Goal: Task Accomplishment & Management: Complete application form

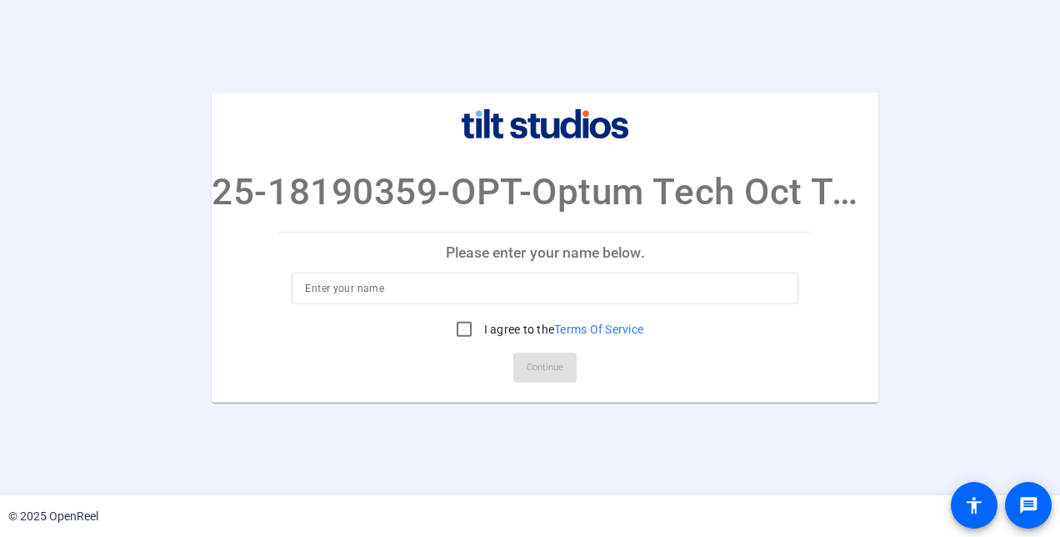
click at [478, 275] on div at bounding box center [545, 288] width 480 height 32
type input "[PERSON_NAME]"
click at [460, 322] on input "I agree to the Terms Of Service" at bounding box center [463, 328] width 33 height 33
checkbox input "true"
click at [536, 377] on span "Continue" at bounding box center [545, 367] width 37 height 25
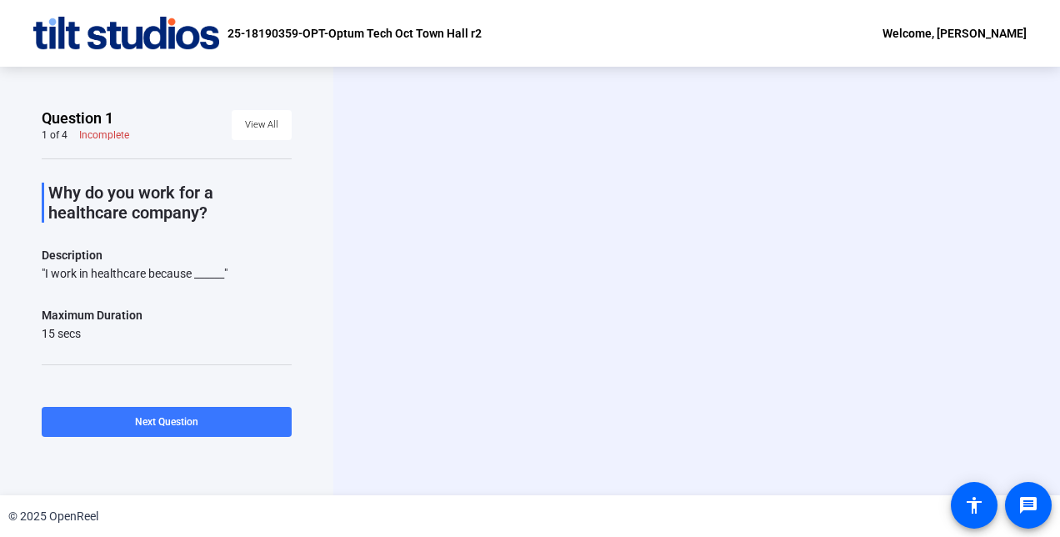
click at [207, 213] on p "Why do you work for a healthcare company?" at bounding box center [169, 202] width 243 height 40
drag, startPoint x: 47, startPoint y: 187, endPoint x: 242, endPoint y: 267, distance: 209.6
click at [242, 267] on div "Why do you work for a healthcare company? Description "I work in healthcare bec…" at bounding box center [167, 374] width 250 height 432
copy div "Why do you work for a healthcare company? Description "I work in healthcare bec…"
click at [128, 418] on span at bounding box center [167, 422] width 250 height 40
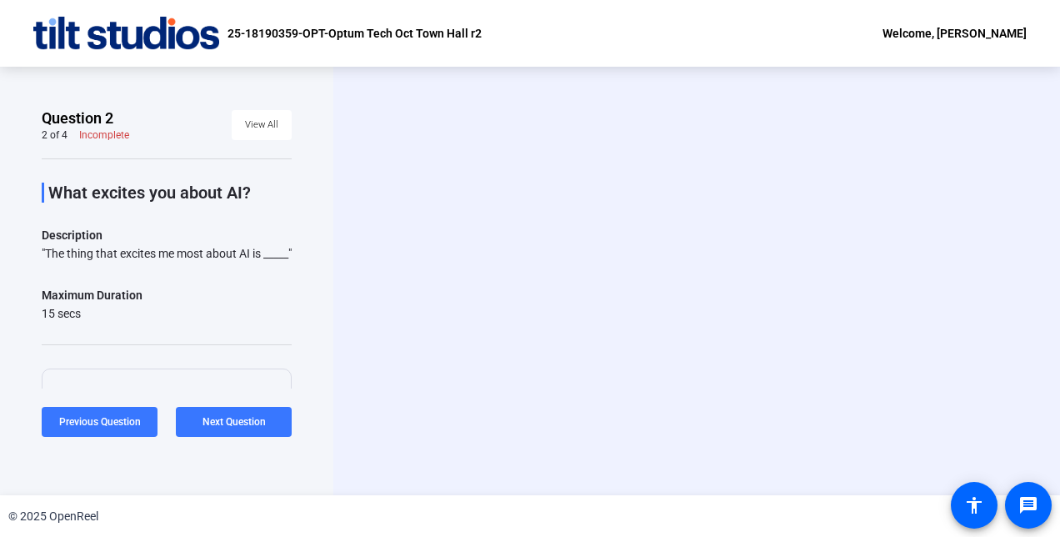
click at [164, 293] on div "What excites you about AI? Description "The thing that excites me most about AI…" at bounding box center [167, 364] width 250 height 412
drag, startPoint x: 53, startPoint y: 184, endPoint x: 146, endPoint y: 275, distance: 129.6
click at [146, 275] on div "What excites you about AI? Description "The thing that excites me most about AI…" at bounding box center [167, 364] width 250 height 412
copy div "What excites you about AI? Description "The thing that excites me most about AI…"
click at [239, 412] on span at bounding box center [234, 422] width 116 height 40
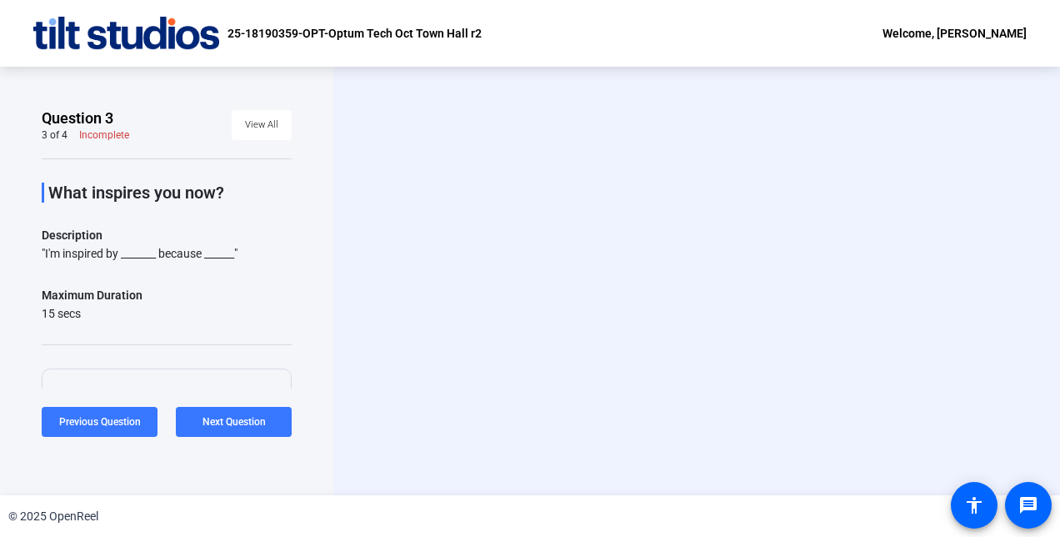
click at [185, 272] on div "What inspires you now? Description "I'm inspired by _______ because ______" Max…" at bounding box center [167, 364] width 250 height 412
drag, startPoint x: 52, startPoint y: 183, endPoint x: 264, endPoint y: 254, distance: 223.9
click at [264, 254] on div "What inspires you now? Description "I'm inspired by _______ because ______" Max…" at bounding box center [167, 364] width 250 height 412
copy div "What inspires you now? Description "I'm inspired by _______ because ______""
click at [174, 312] on div "Maximum Duration 15 secs" at bounding box center [167, 303] width 250 height 37
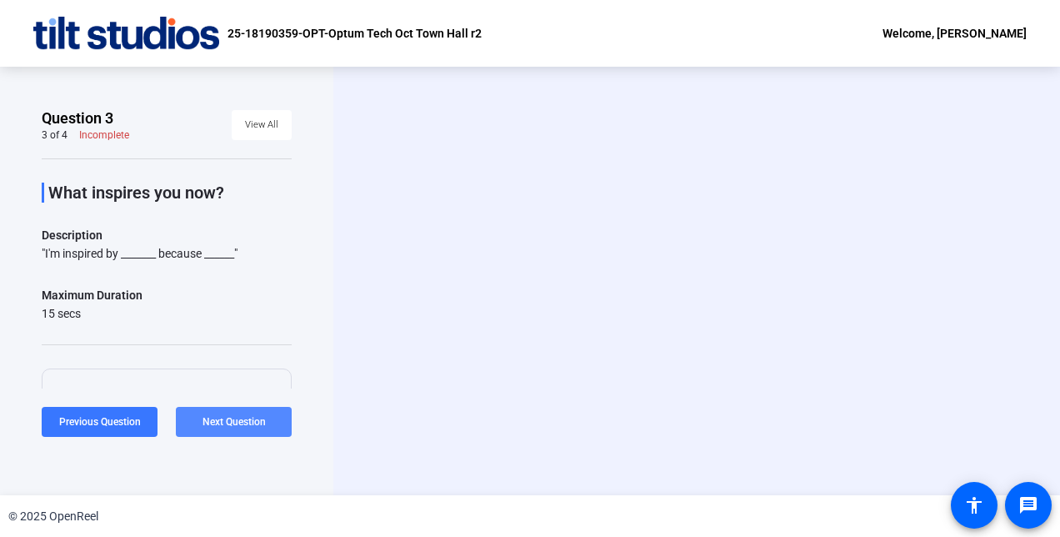
click at [209, 420] on span "Next Question" at bounding box center [233, 422] width 63 height 12
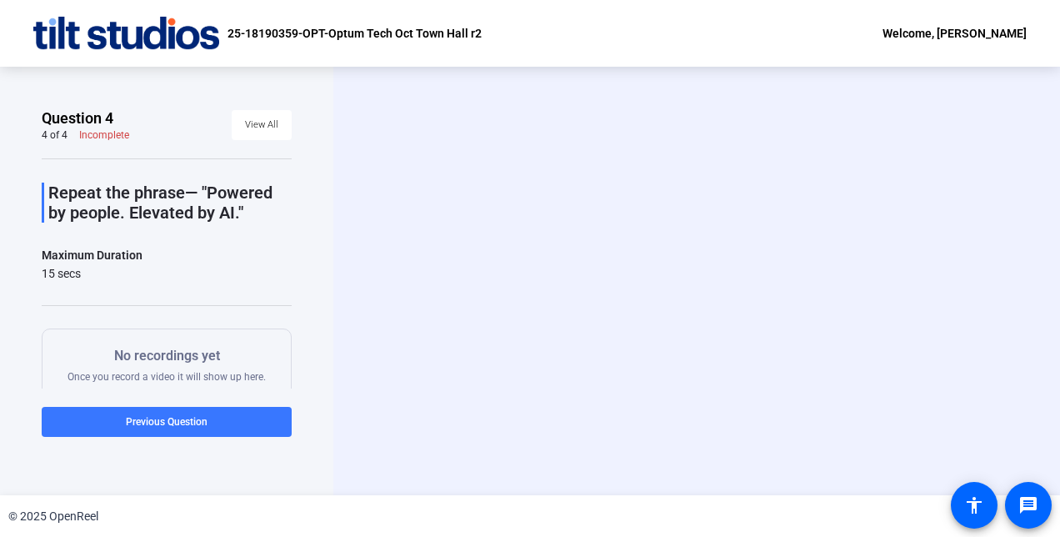
click at [209, 420] on span at bounding box center [167, 422] width 250 height 40
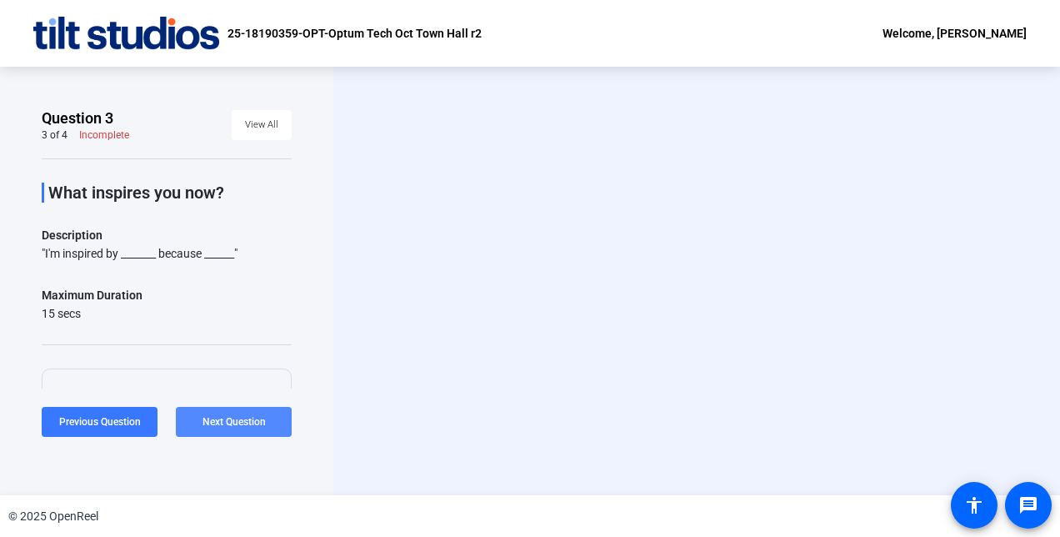
click at [207, 429] on span at bounding box center [234, 422] width 116 height 40
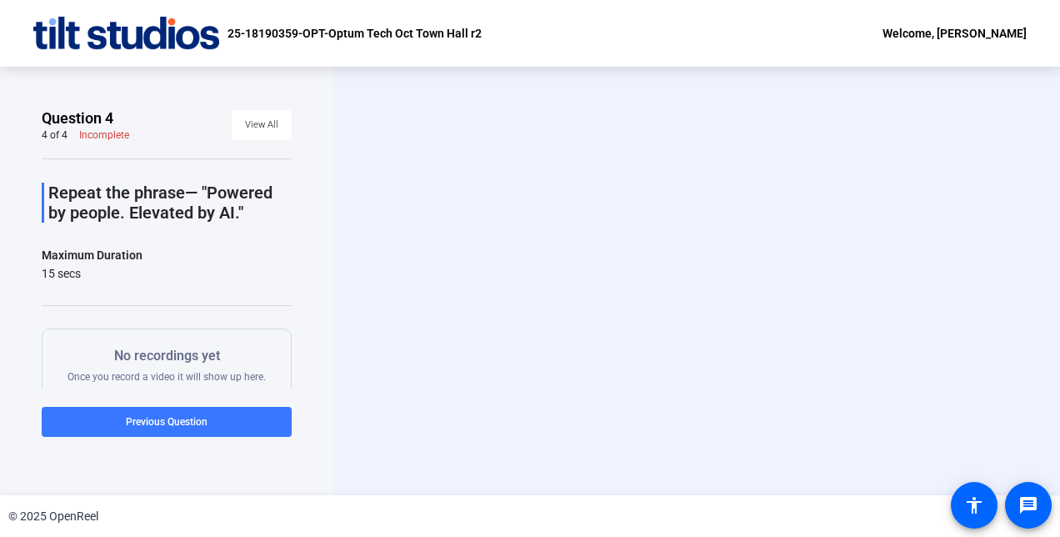
drag, startPoint x: 52, startPoint y: 185, endPoint x: 252, endPoint y: 222, distance: 202.5
click at [252, 222] on p "Repeat the phrase— "Powered by people. Elevated by AI."" at bounding box center [169, 202] width 243 height 40
copy p "Repeat the phrase— "Powered by people. Elevated by AI.""
